Goal: Task Accomplishment & Management: Manage account settings

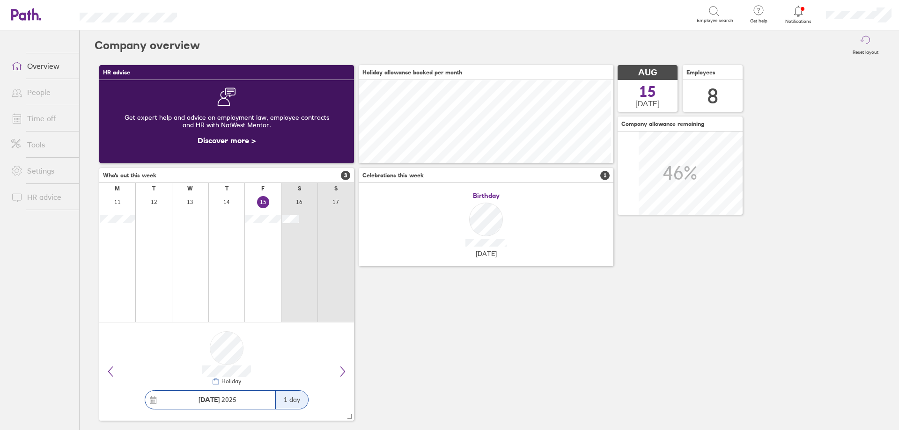
scroll to position [83, 255]
click at [798, 15] on icon at bounding box center [798, 11] width 8 height 11
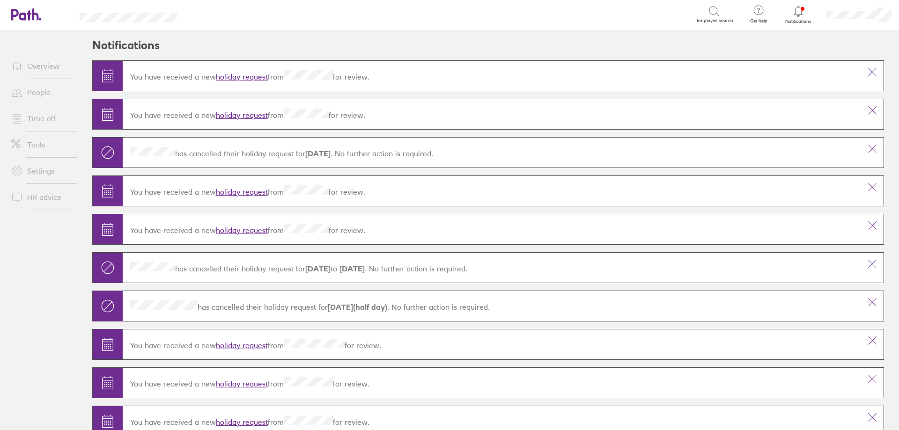
click at [241, 77] on link "holiday request" at bounding box center [242, 76] width 52 height 9
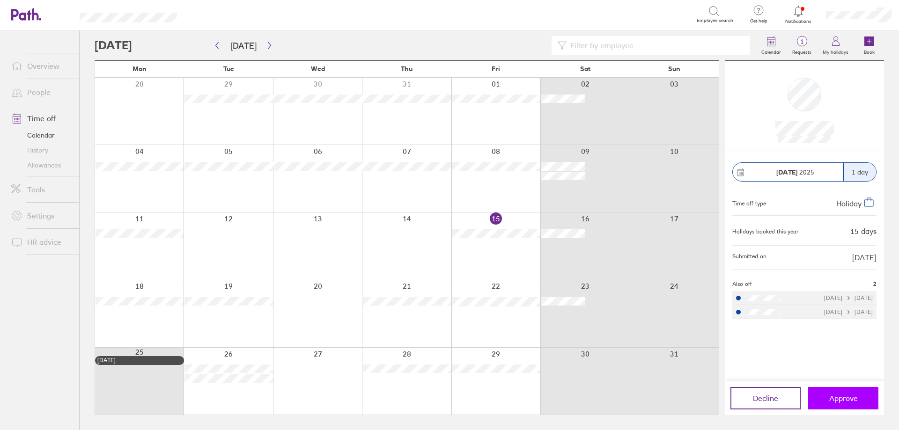
click at [854, 399] on span "Approve" at bounding box center [843, 398] width 29 height 8
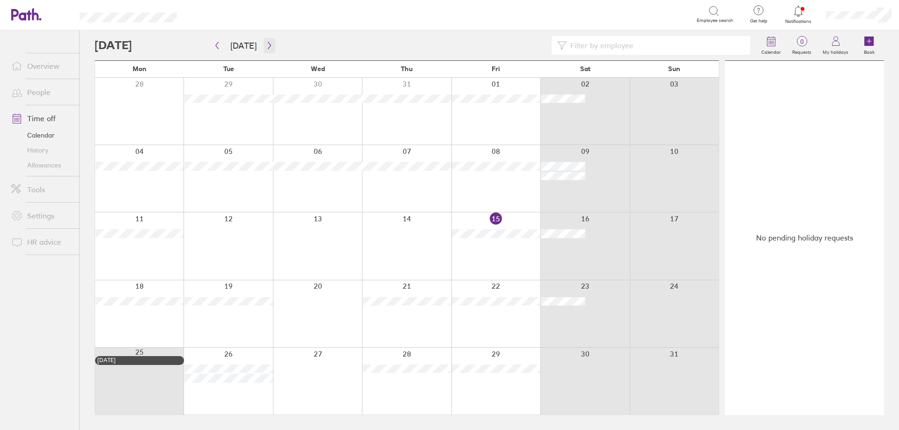
click at [268, 46] on icon "button" at bounding box center [269, 45] width 3 height 7
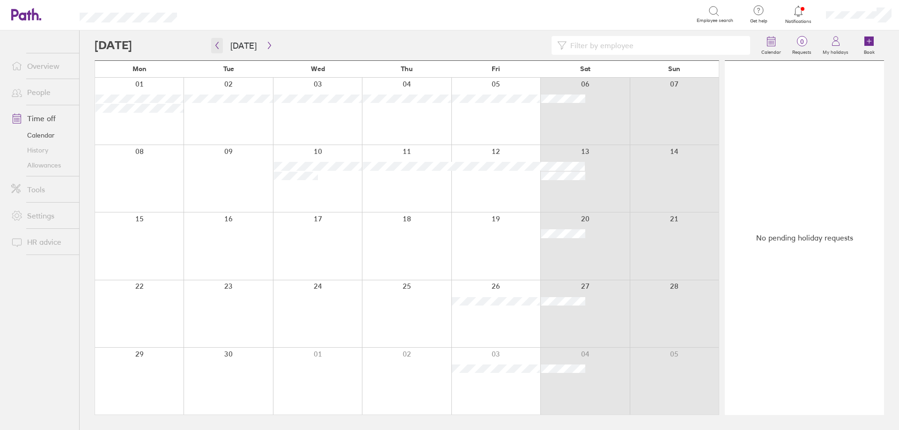
click at [214, 43] on icon "button" at bounding box center [216, 45] width 7 height 7
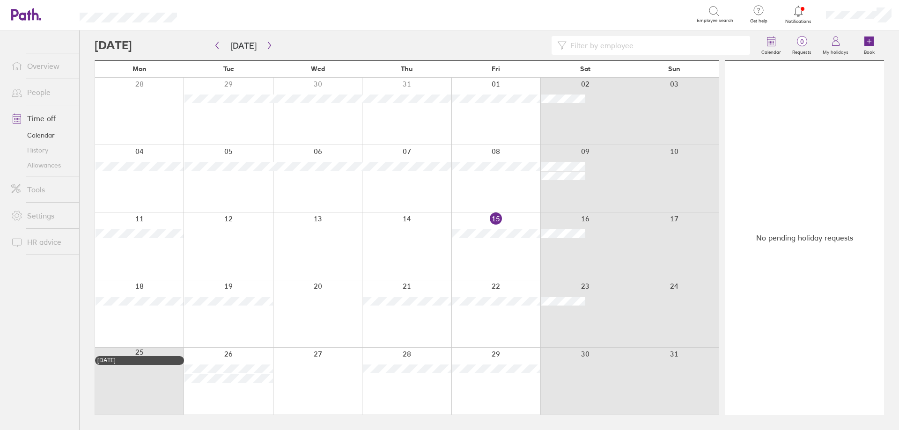
click at [298, 73] on div "Wed" at bounding box center [317, 69] width 89 height 17
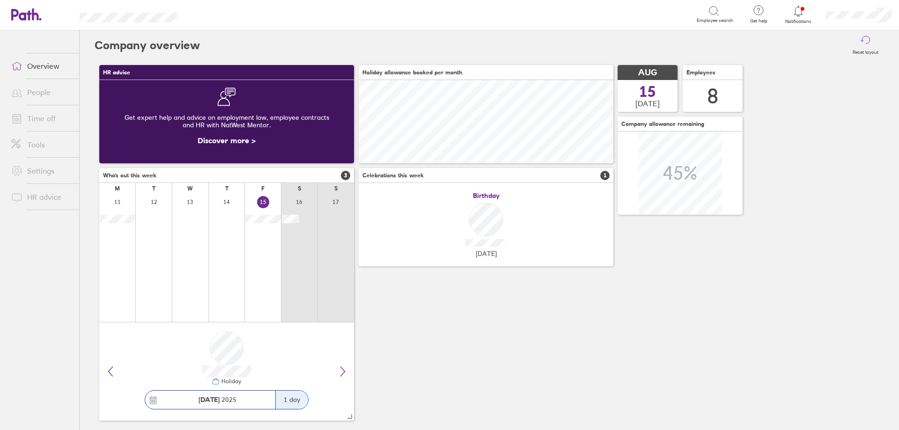
scroll to position [83, 255]
click at [40, 122] on link "Time off" at bounding box center [41, 118] width 75 height 19
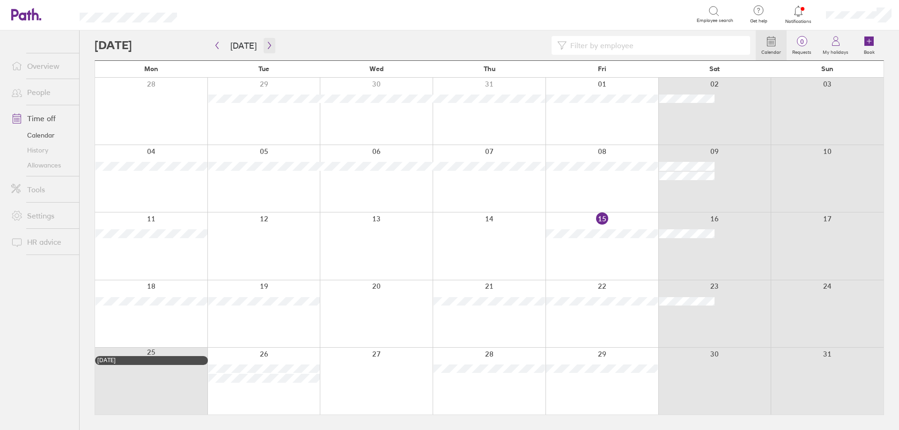
click at [266, 50] on button "button" at bounding box center [270, 45] width 12 height 15
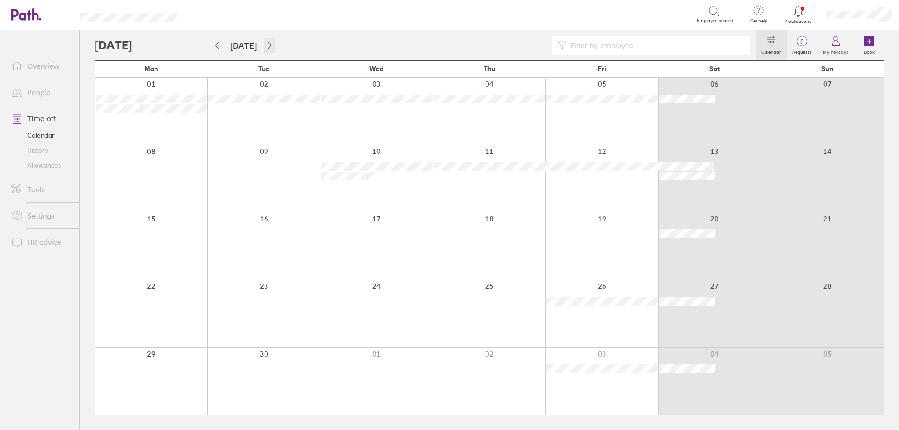
click at [268, 48] on icon "button" at bounding box center [269, 45] width 7 height 7
